Goal: Browse casually: Explore the website without a specific task or goal

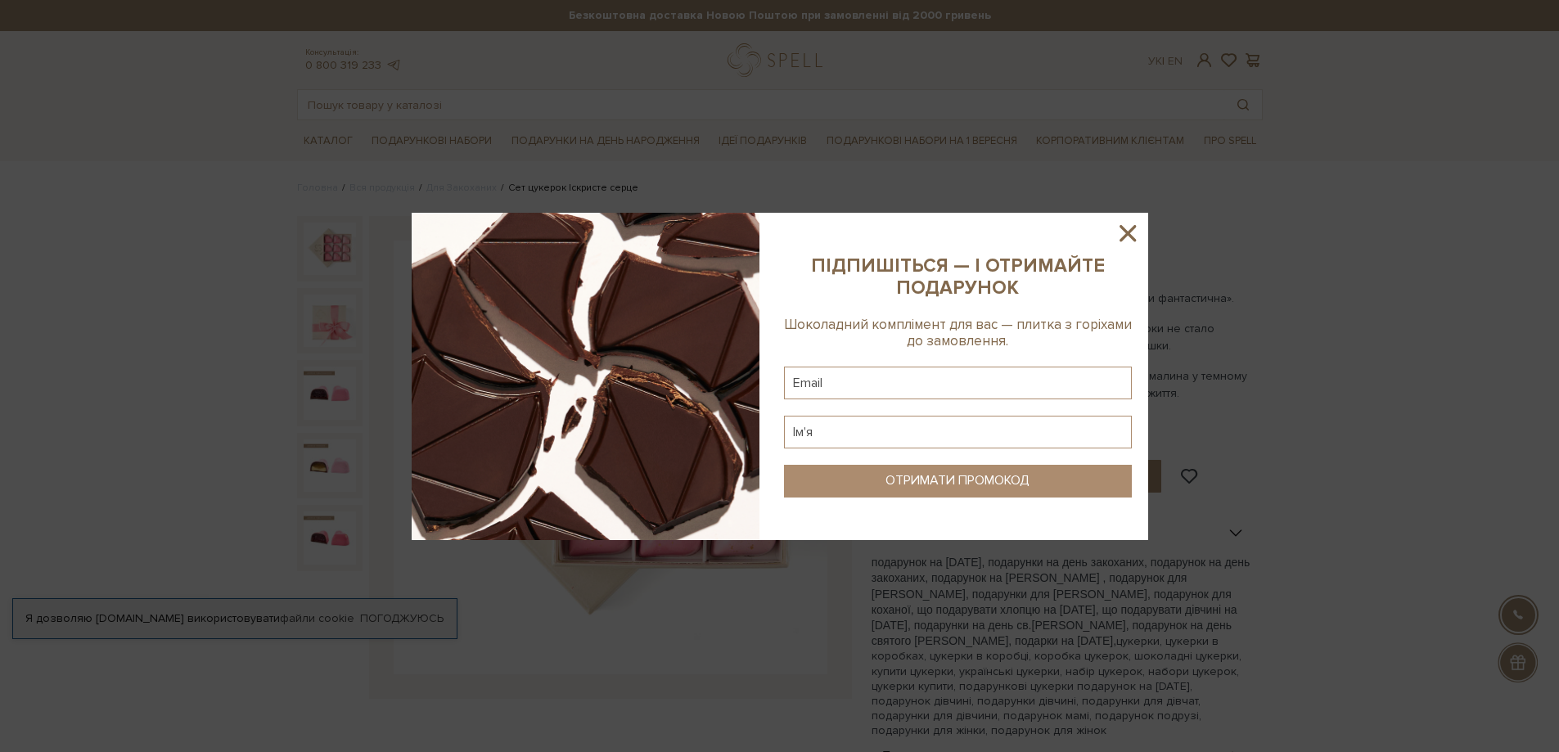
click at [1126, 233] on icon at bounding box center [1128, 233] width 16 height 16
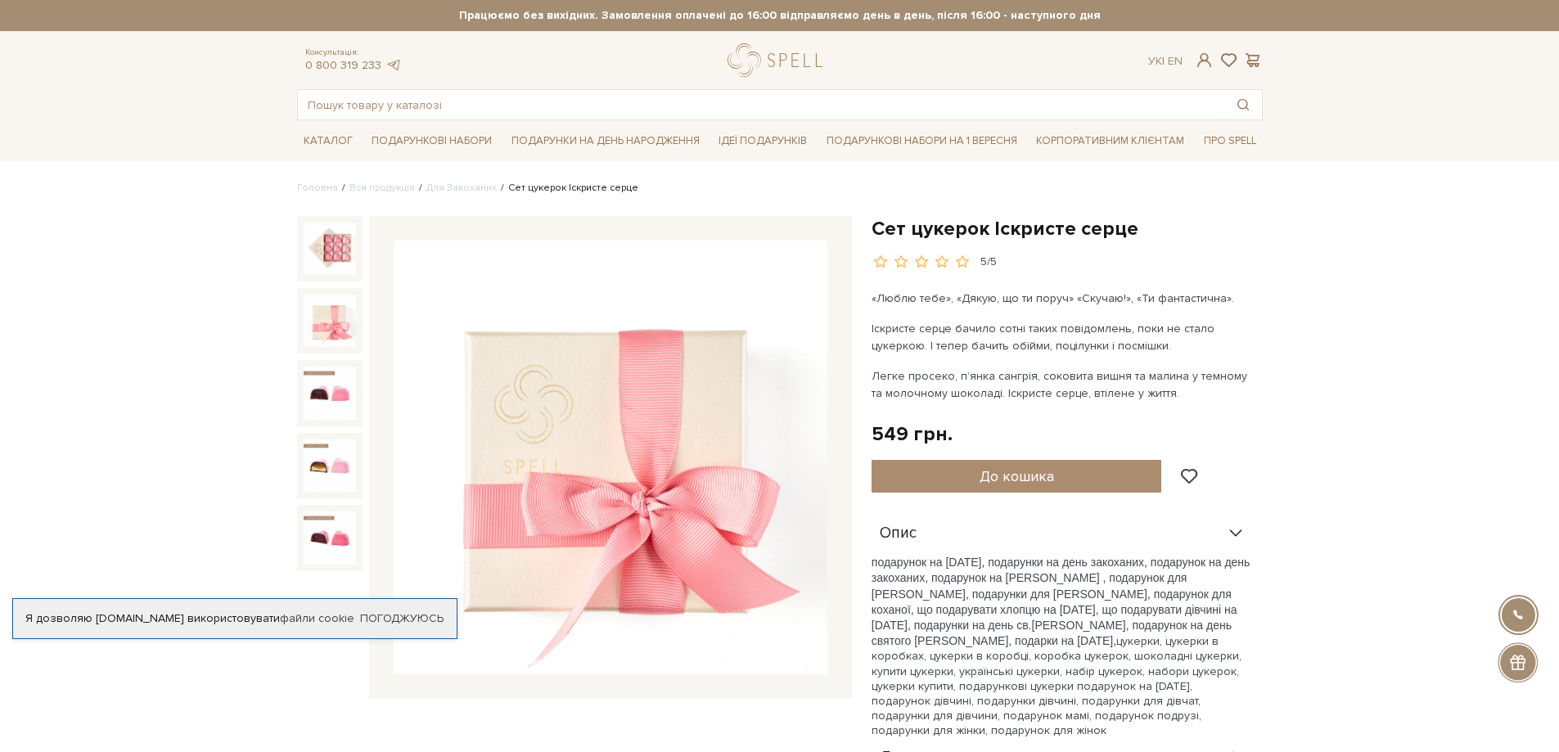
click at [325, 327] on img at bounding box center [330, 321] width 52 height 52
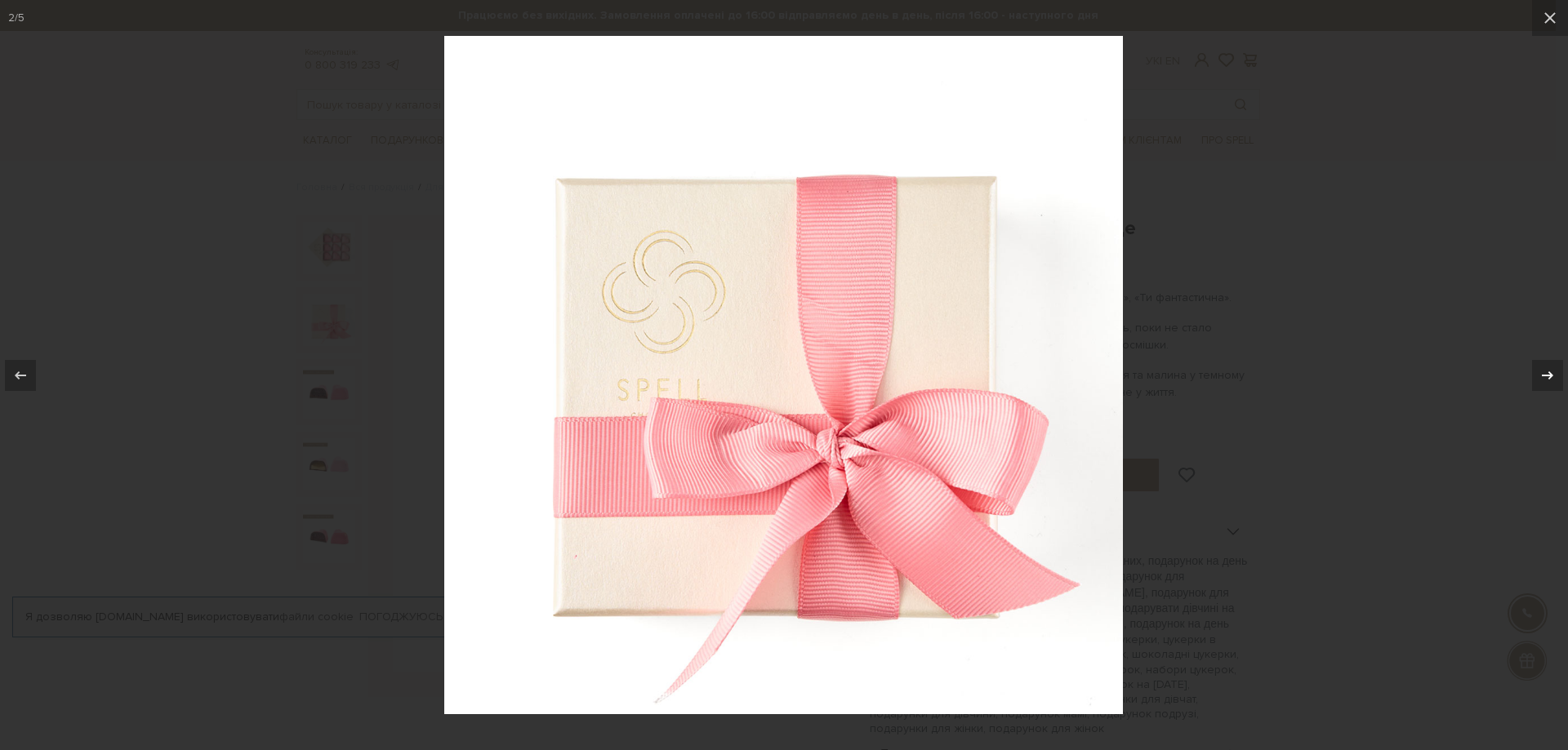
click at [1538, 375] on icon at bounding box center [1547, 376] width 20 height 20
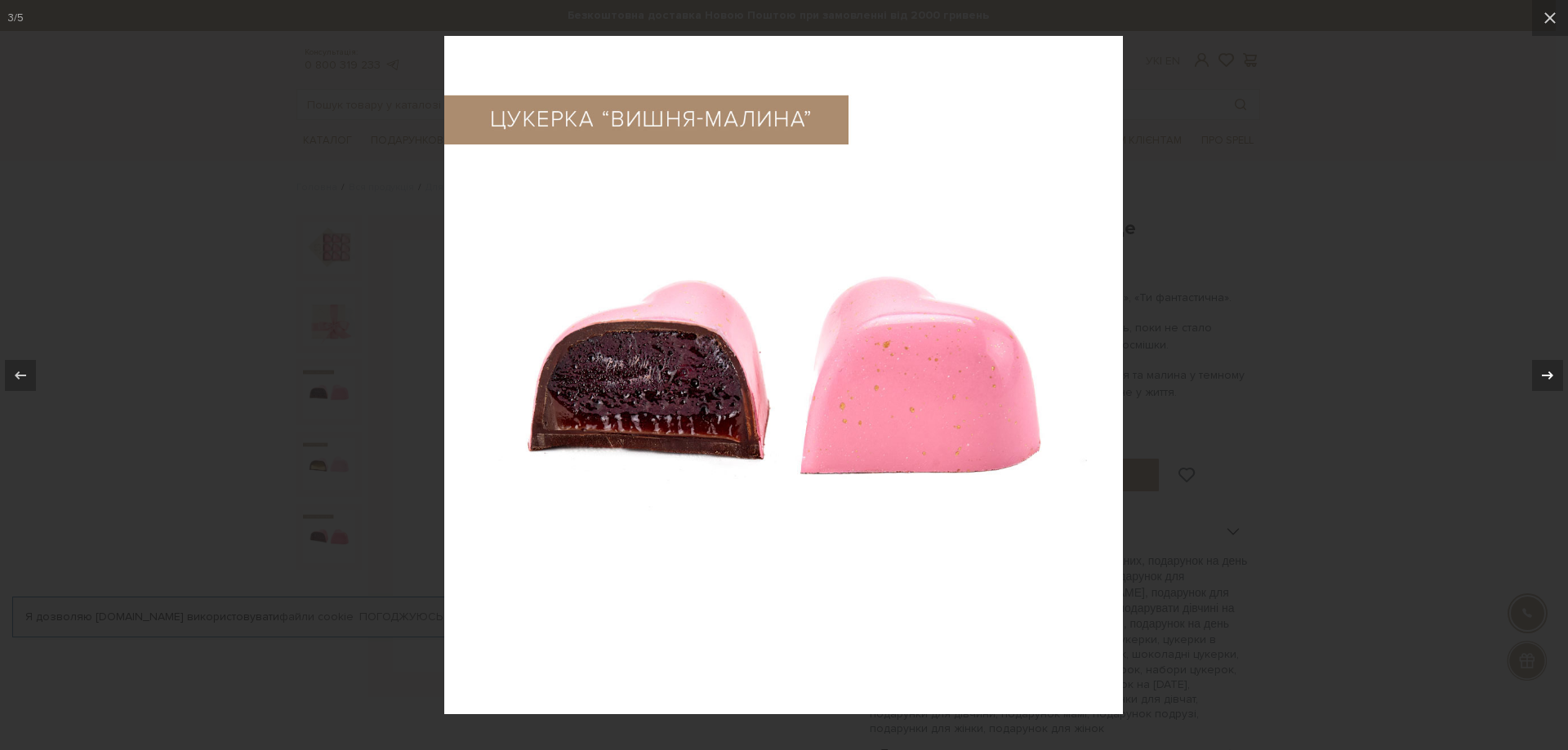
click at [1538, 375] on icon at bounding box center [1547, 376] width 20 height 20
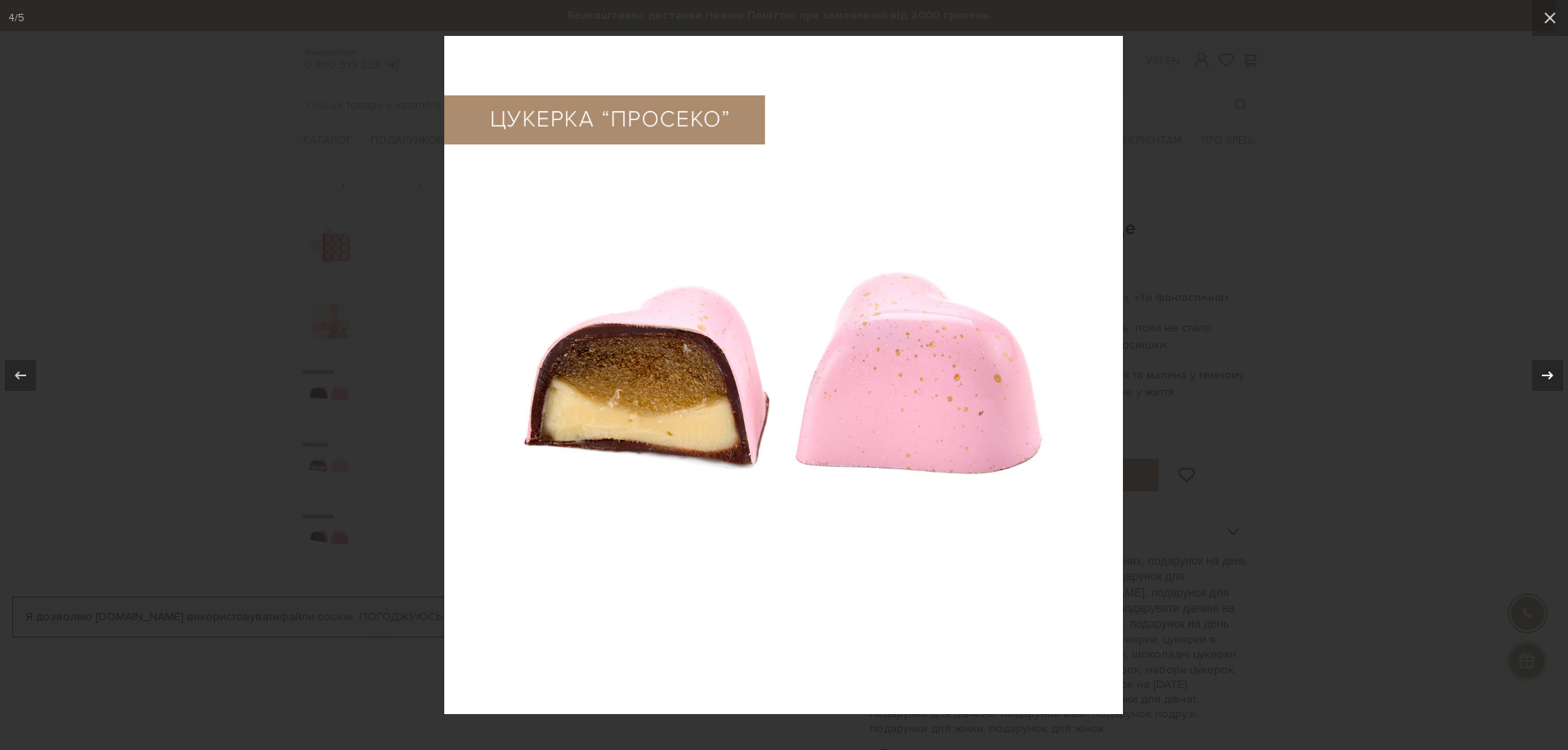
click at [1538, 375] on icon at bounding box center [1547, 376] width 20 height 20
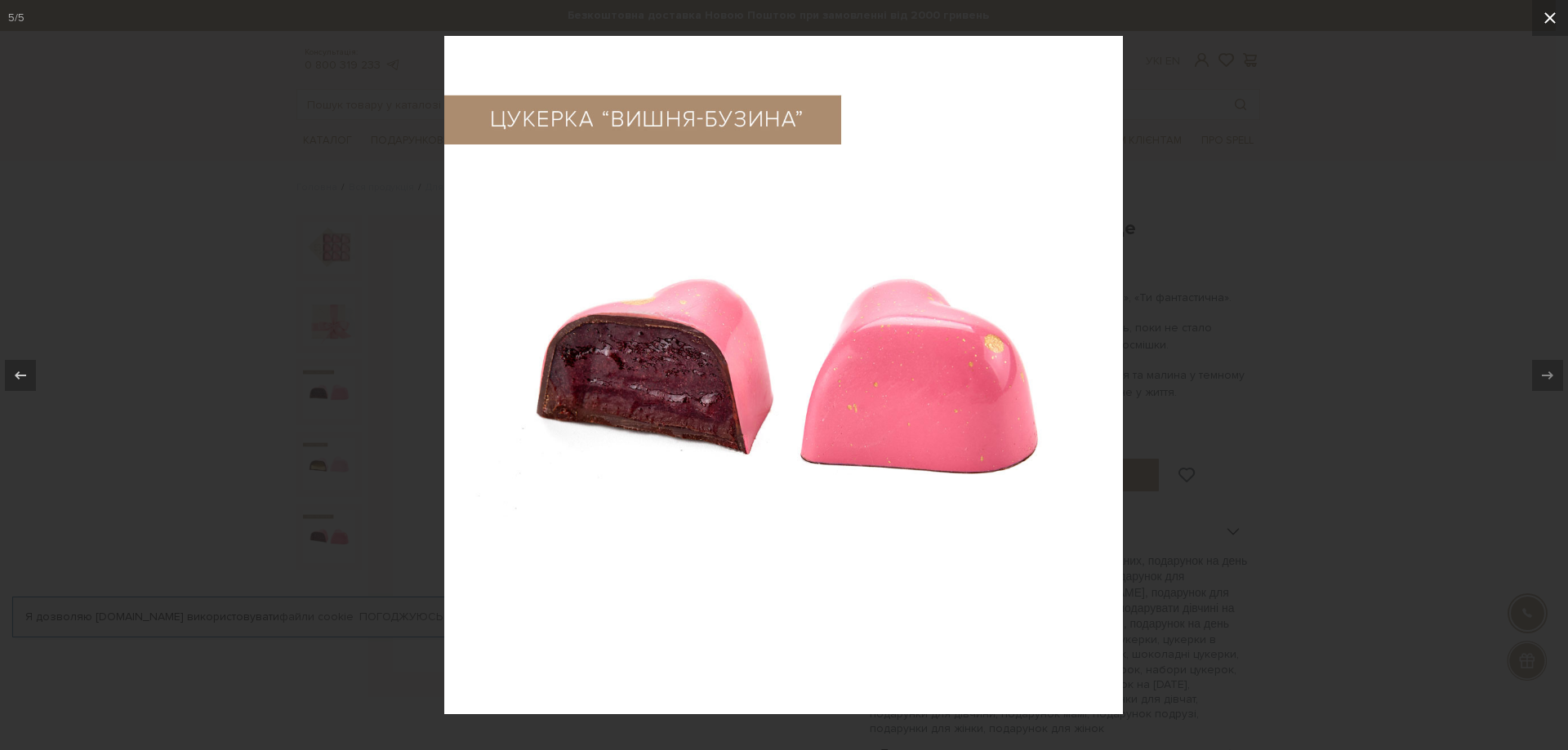
click at [1547, 22] on icon at bounding box center [1550, 18] width 20 height 20
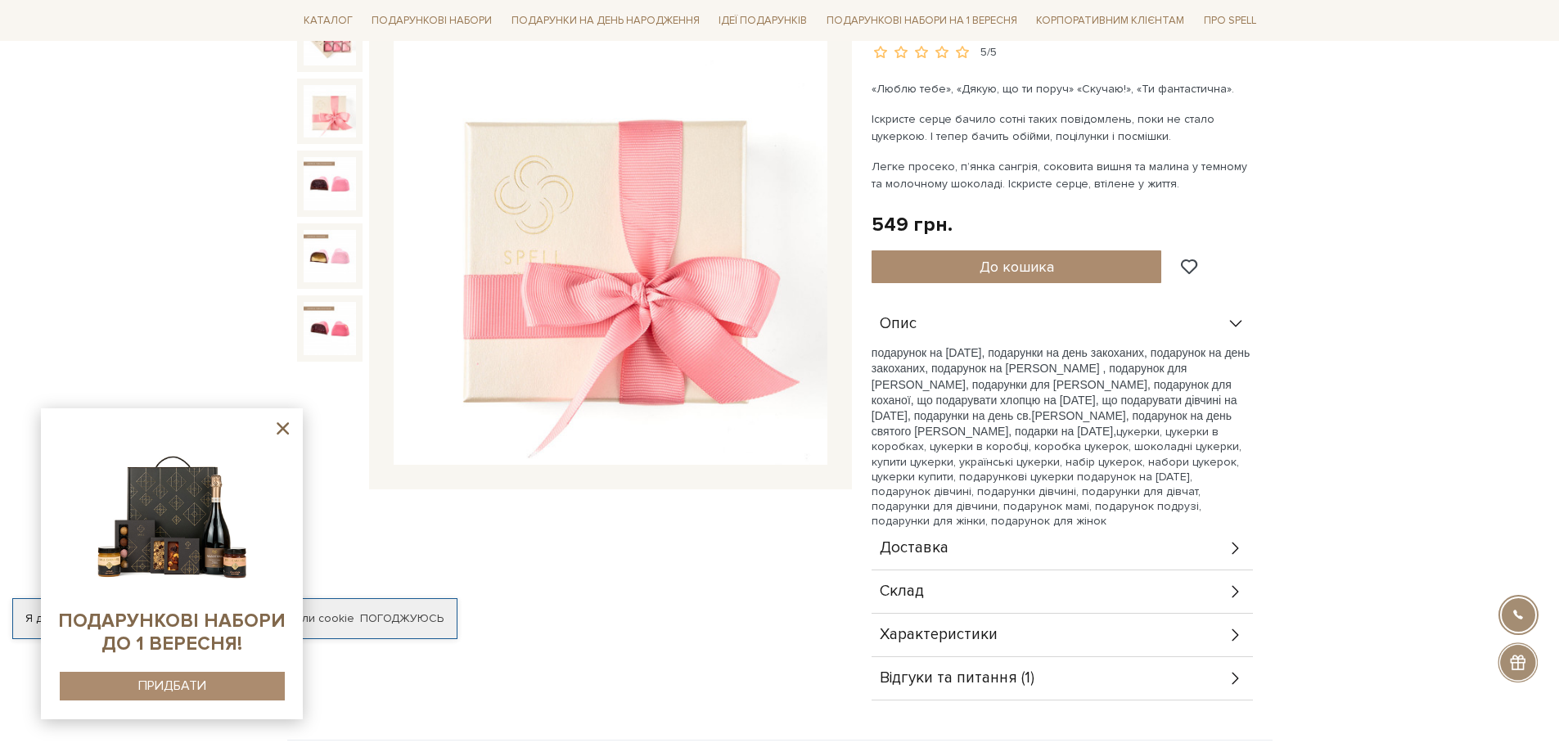
scroll to position [409, 0]
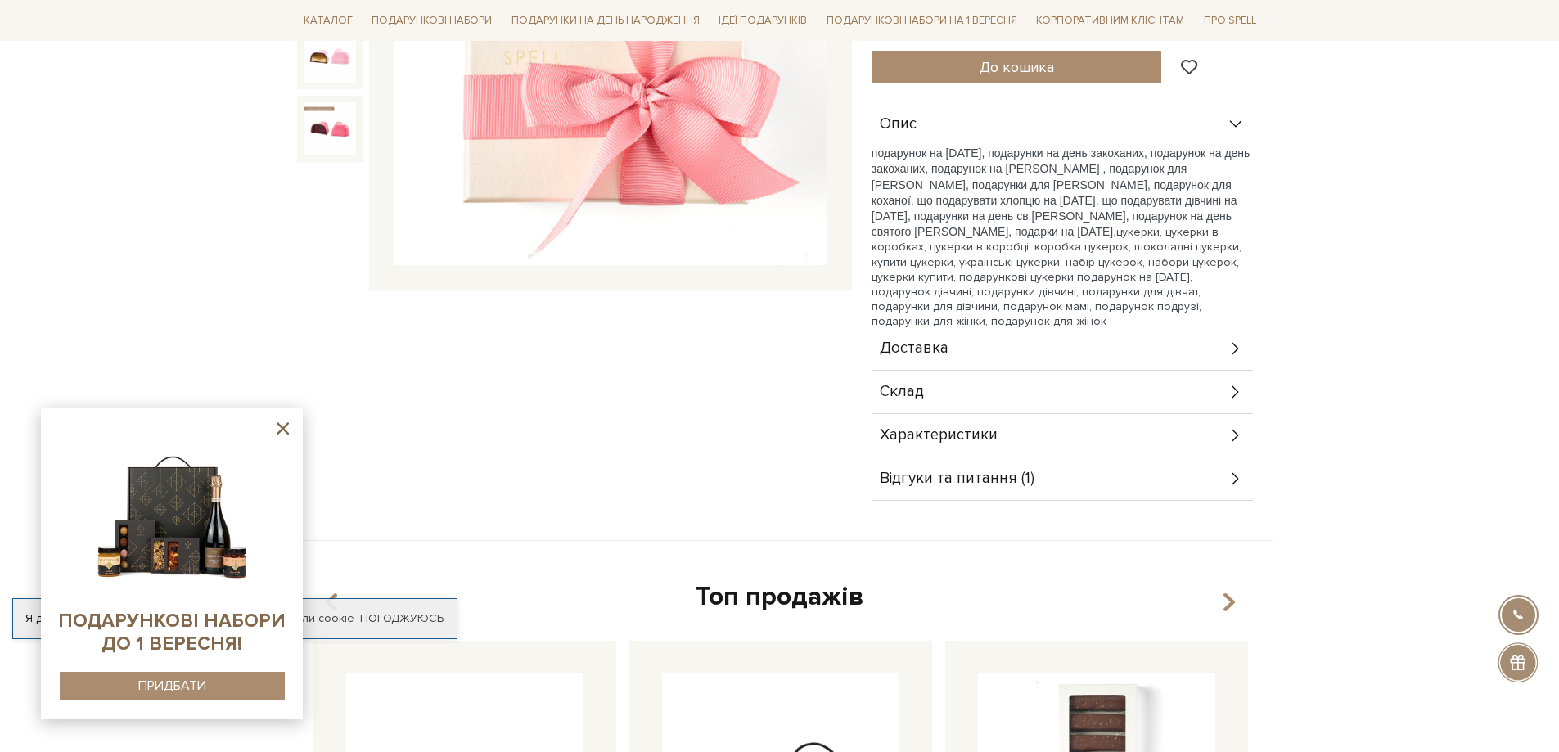
click at [201, 234] on body "Подарункові набори SALE Корпоративним клієнтам Доставка і оплата Консультація: …" at bounding box center [779, 591] width 1559 height 2001
click at [281, 422] on icon at bounding box center [283, 428] width 20 height 20
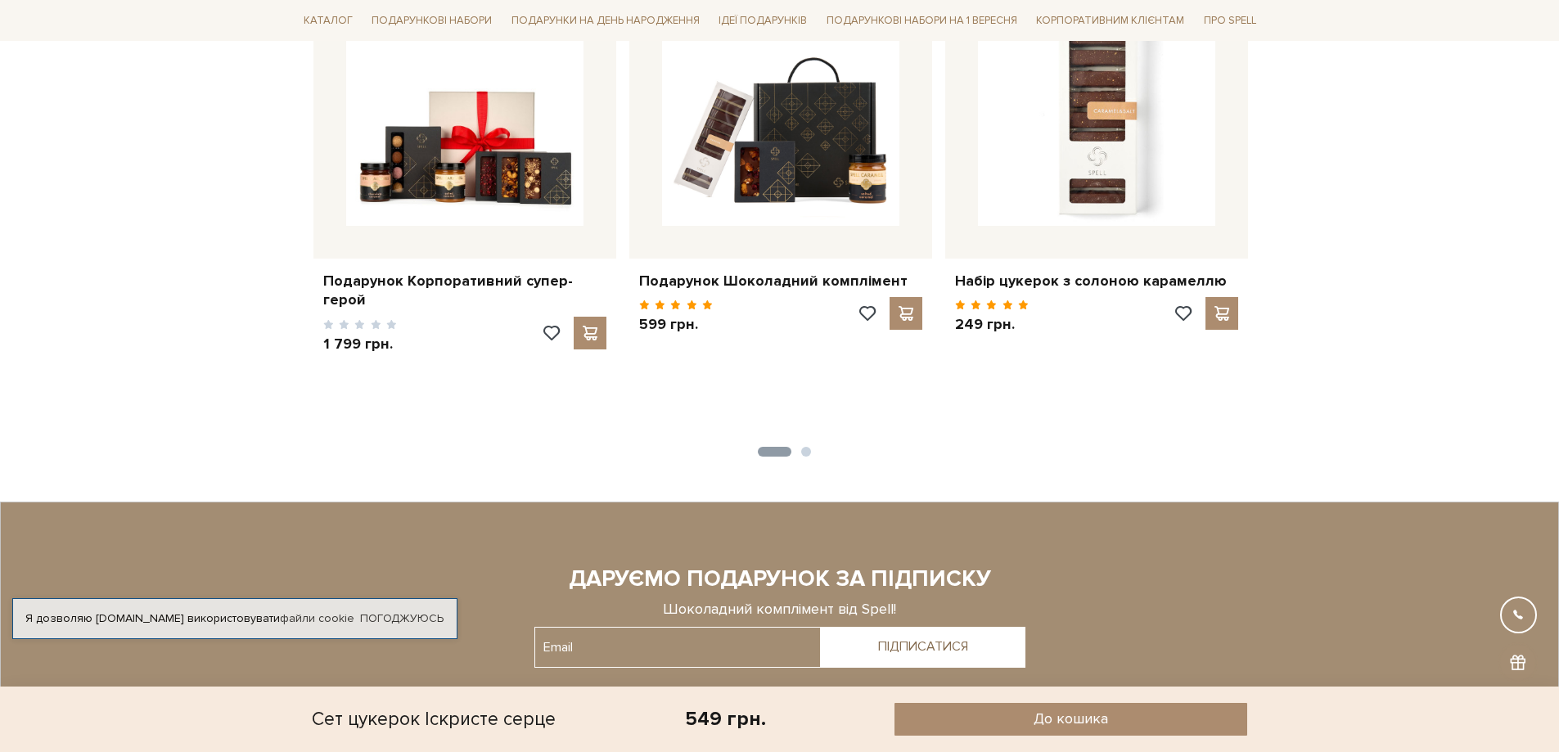
scroll to position [1146, 0]
